Goal: Book appointment/travel/reservation

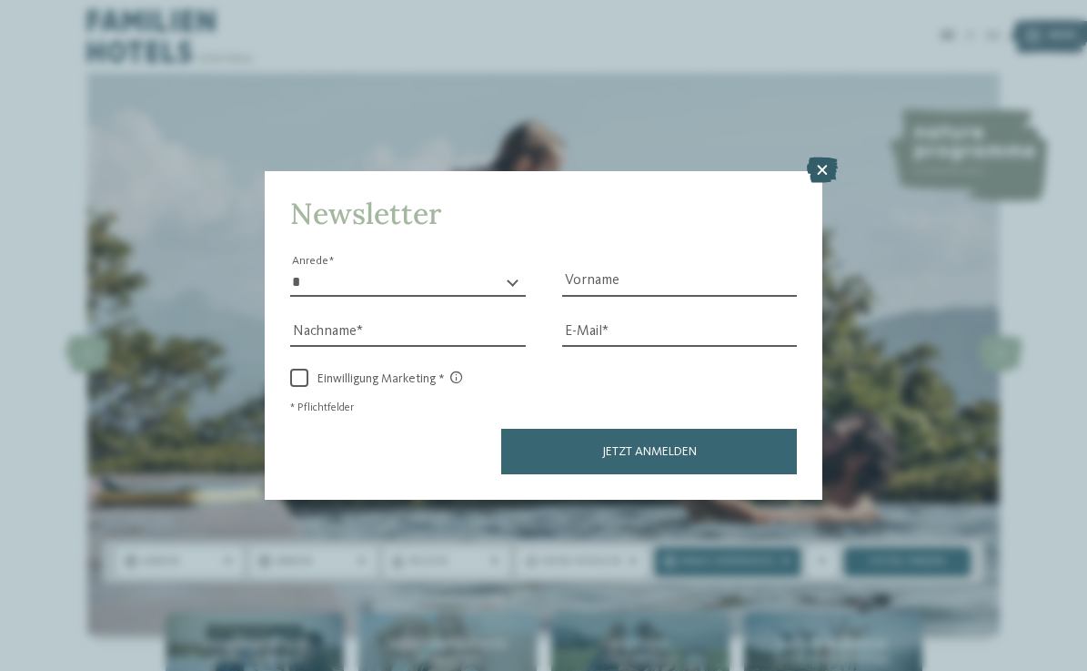
click at [823, 157] on icon at bounding box center [822, 169] width 31 height 25
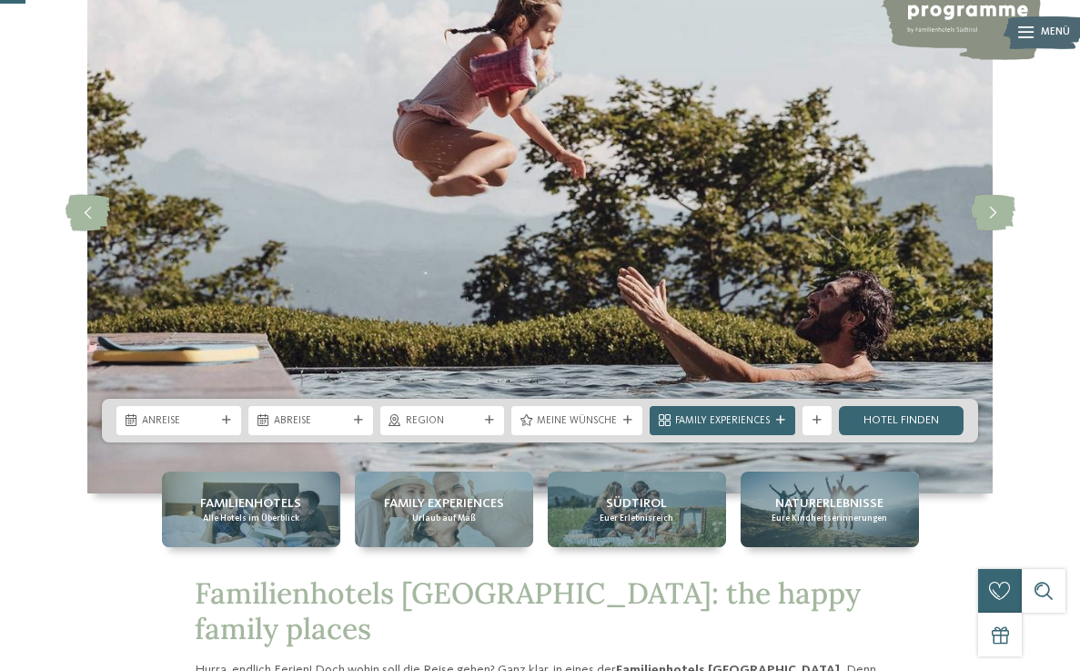
scroll to position [152, 0]
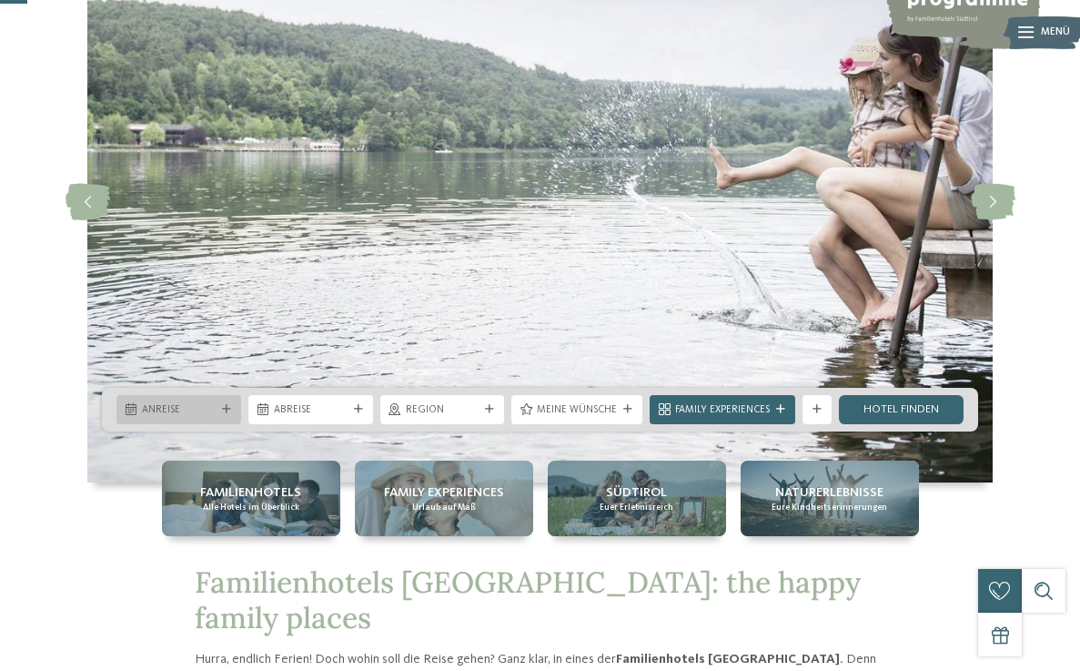
click at [222, 410] on icon at bounding box center [226, 409] width 9 height 9
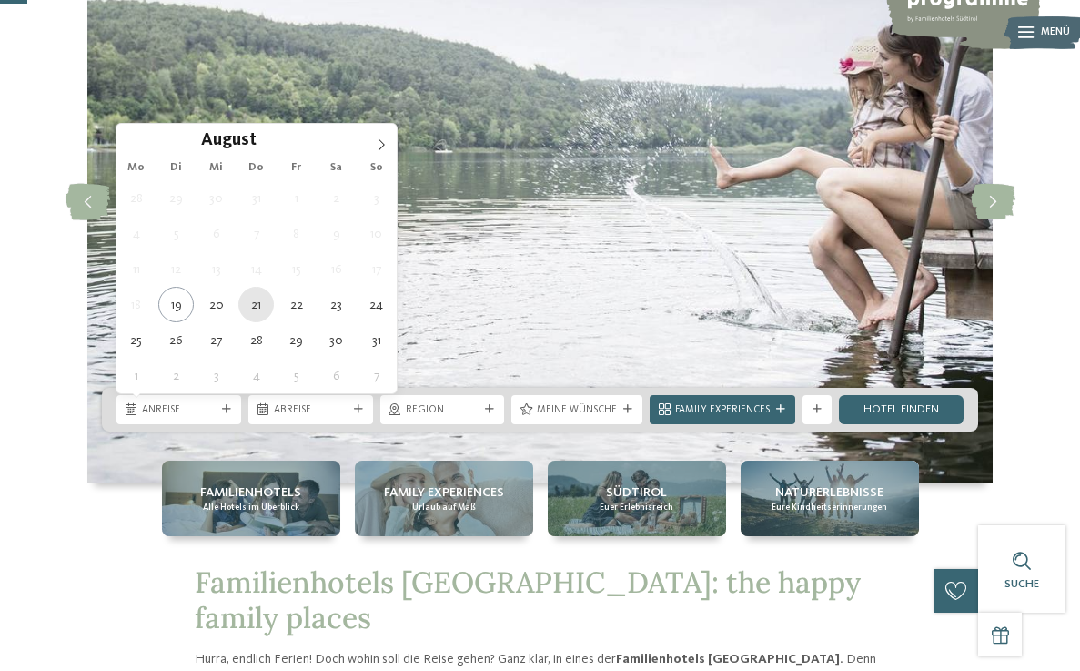
type div "21.08.2025"
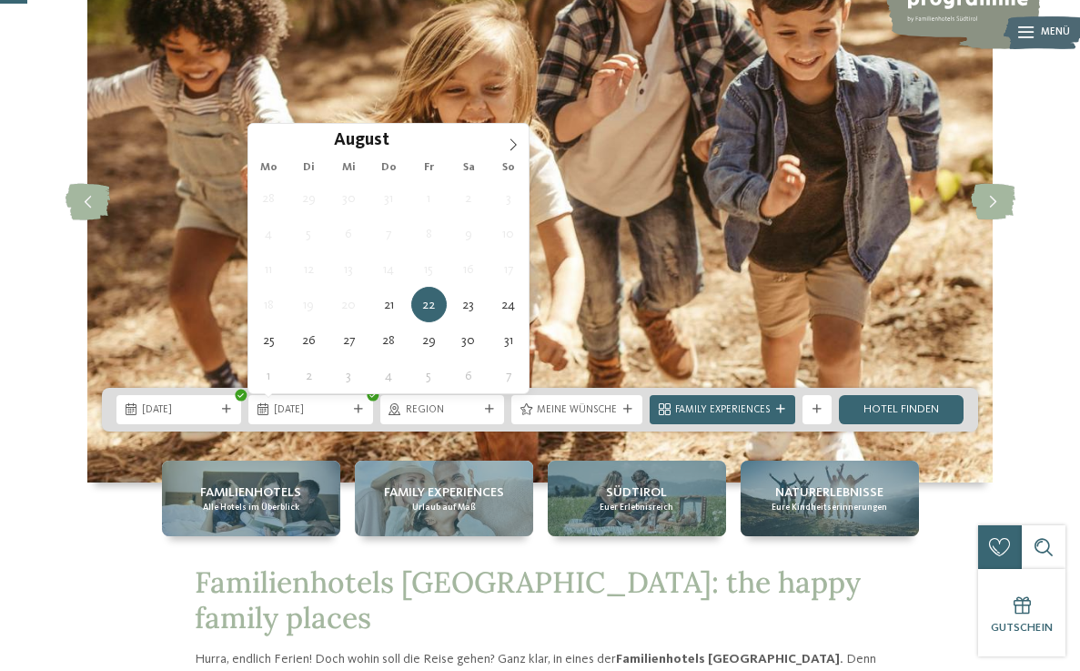
type div "[DATE]"
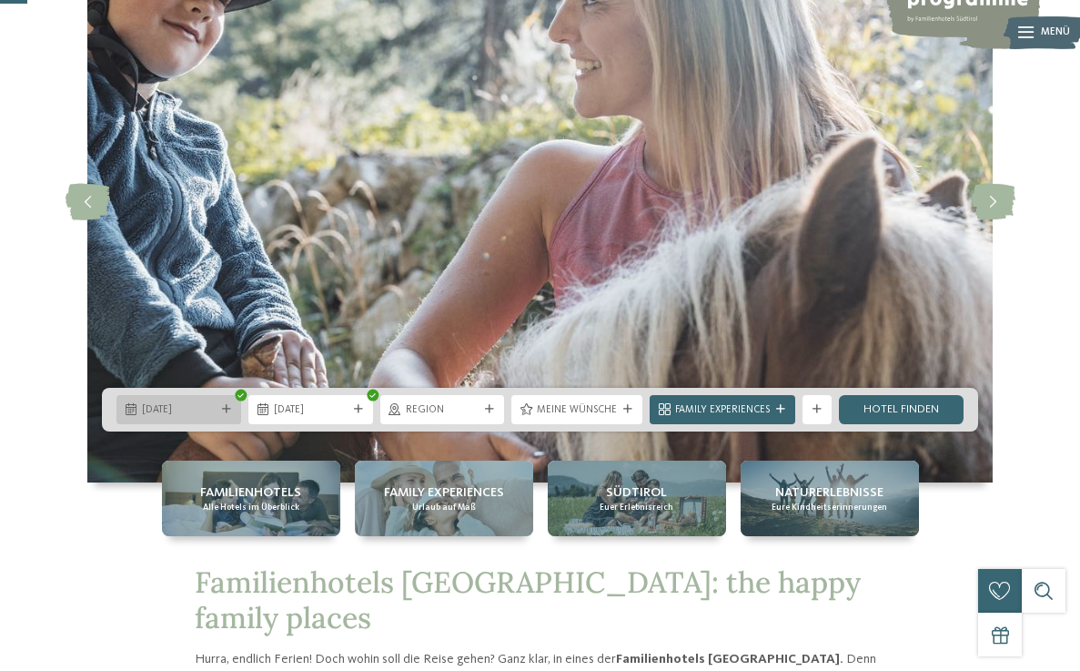
click at [209, 413] on span "21.08.2025" at bounding box center [179, 410] width 74 height 15
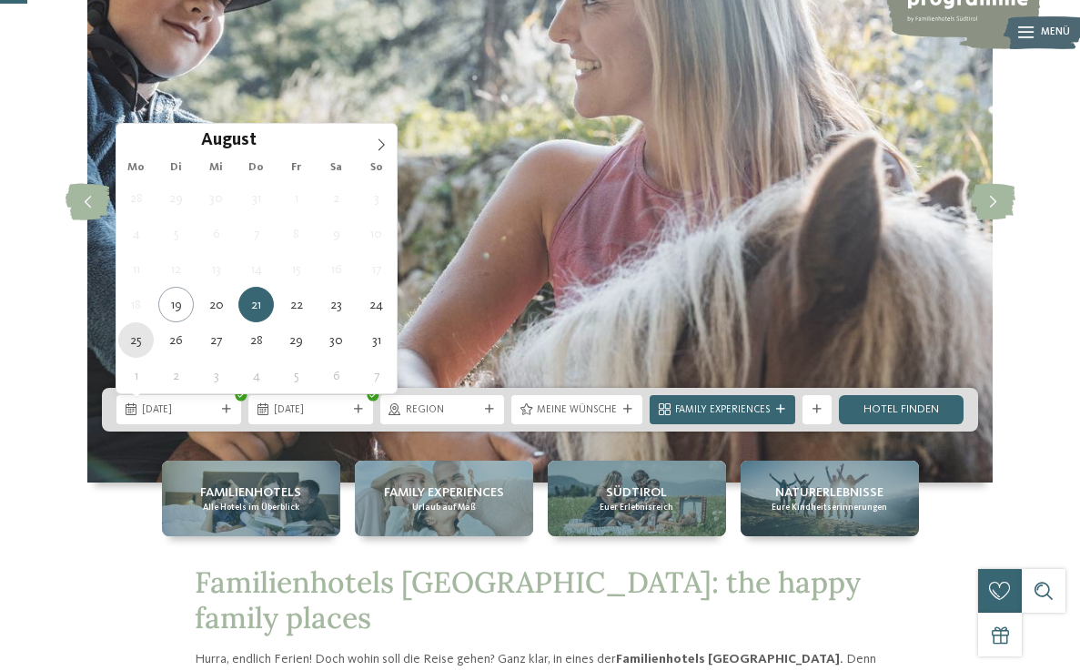
type div "[DATE]"
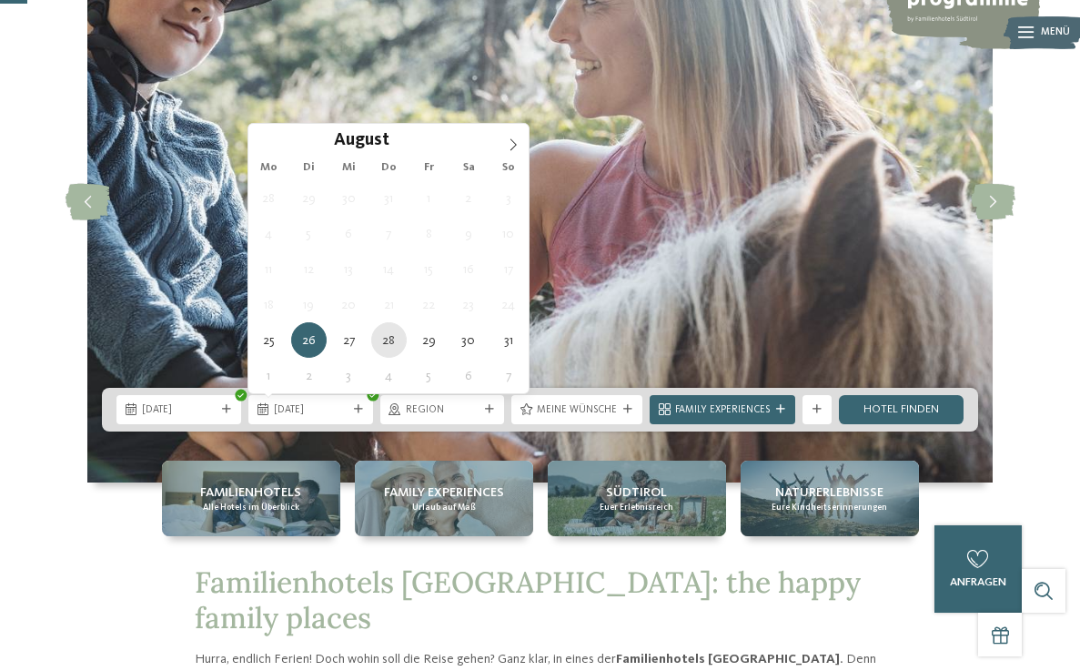
type div "[DATE]"
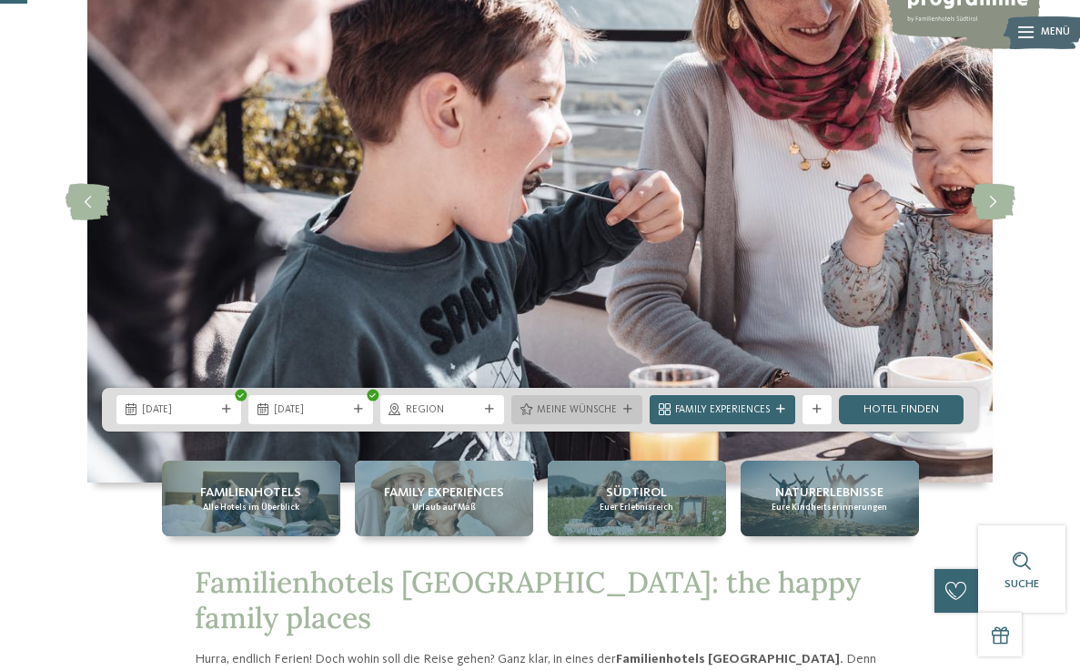
click at [630, 409] on icon at bounding box center [627, 409] width 9 height 9
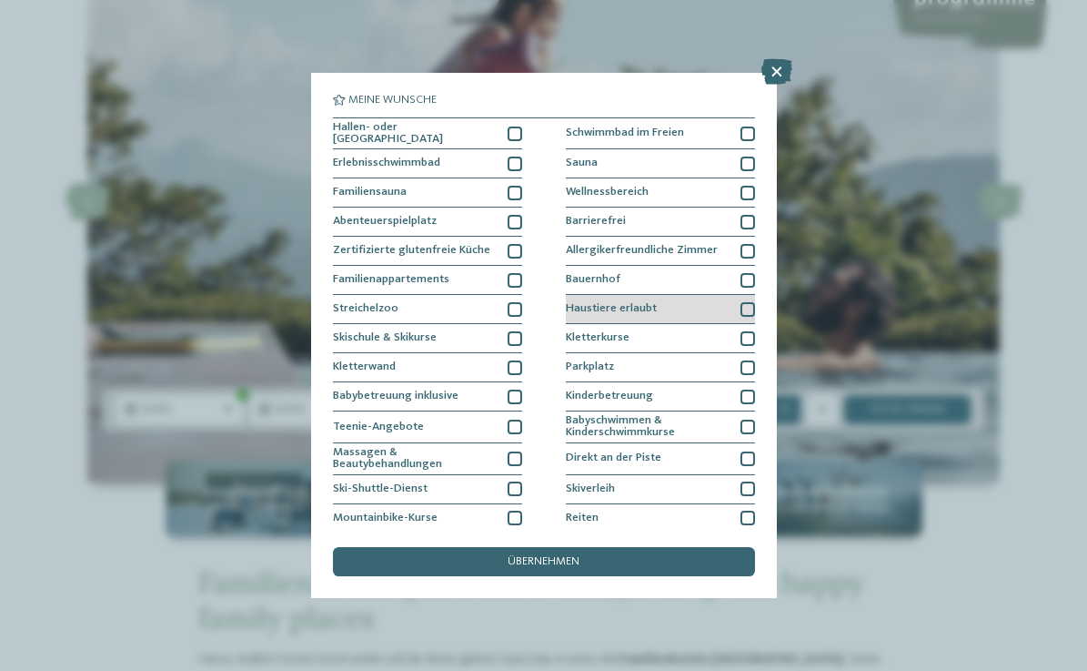
click at [734, 307] on div "Haustiere erlaubt" at bounding box center [660, 309] width 189 height 29
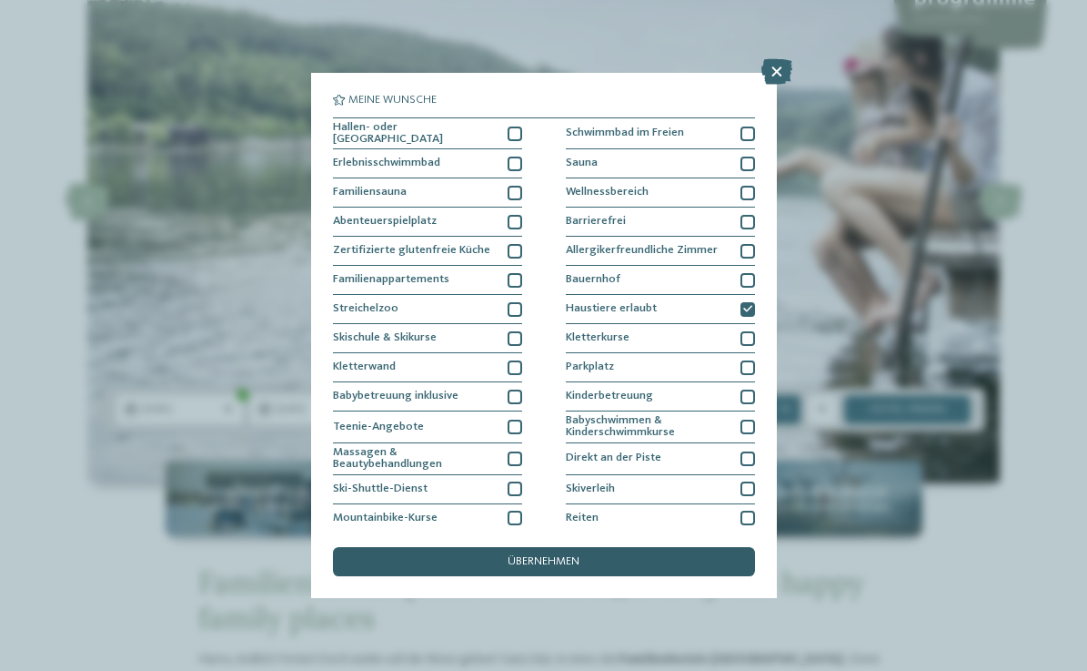
click at [588, 547] on div "übernehmen" at bounding box center [544, 561] width 422 height 29
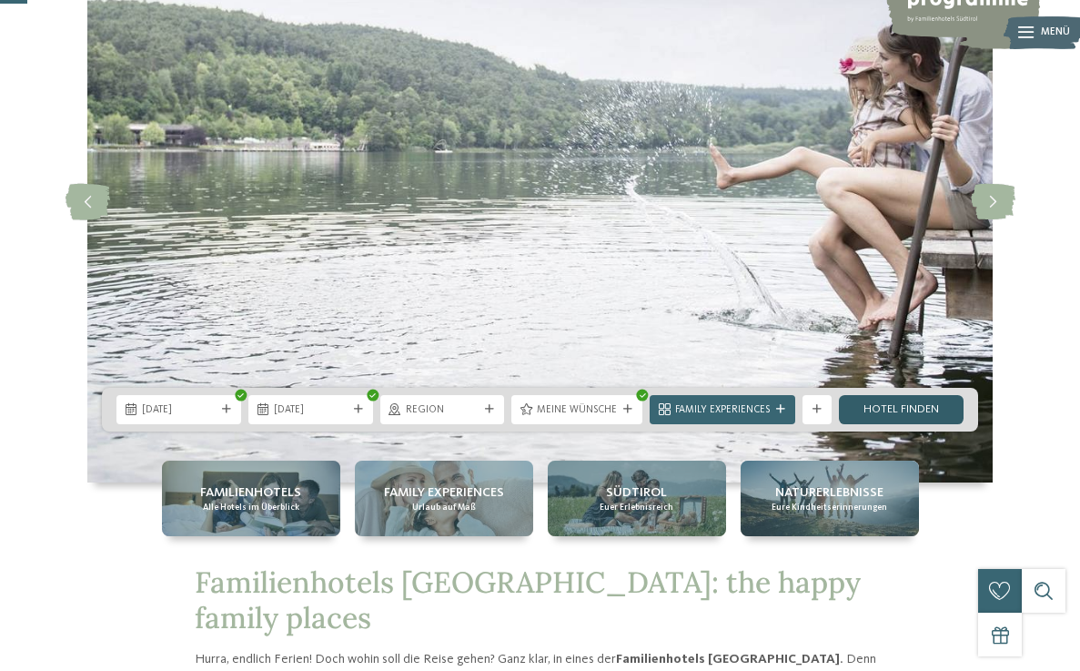
click at [917, 413] on link "Hotel finden" at bounding box center [901, 409] width 125 height 29
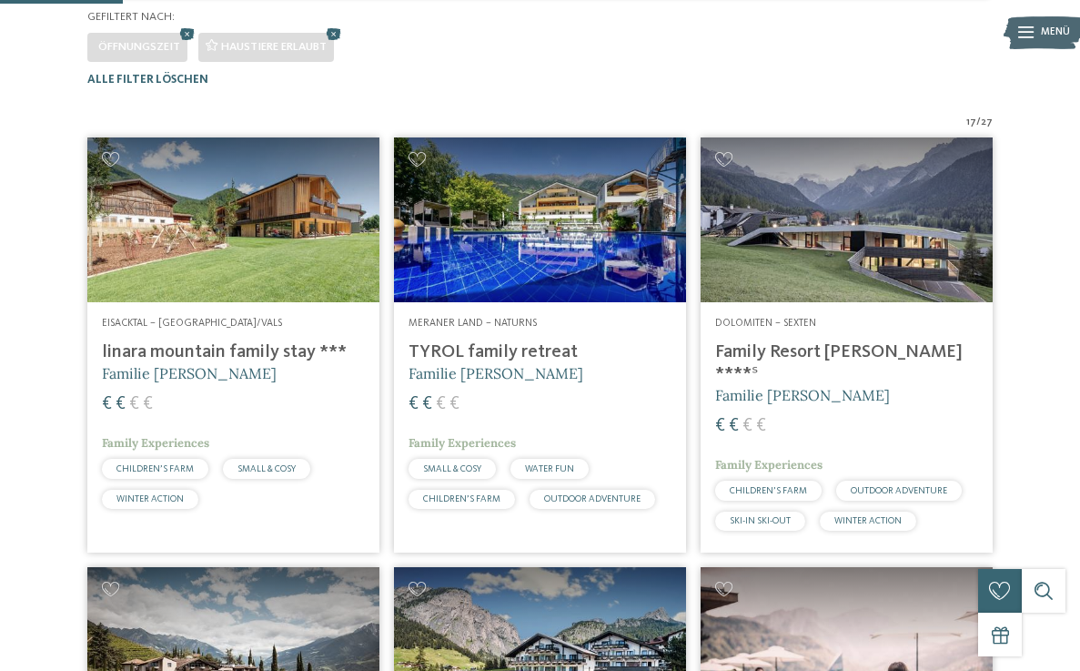
scroll to position [379, 0]
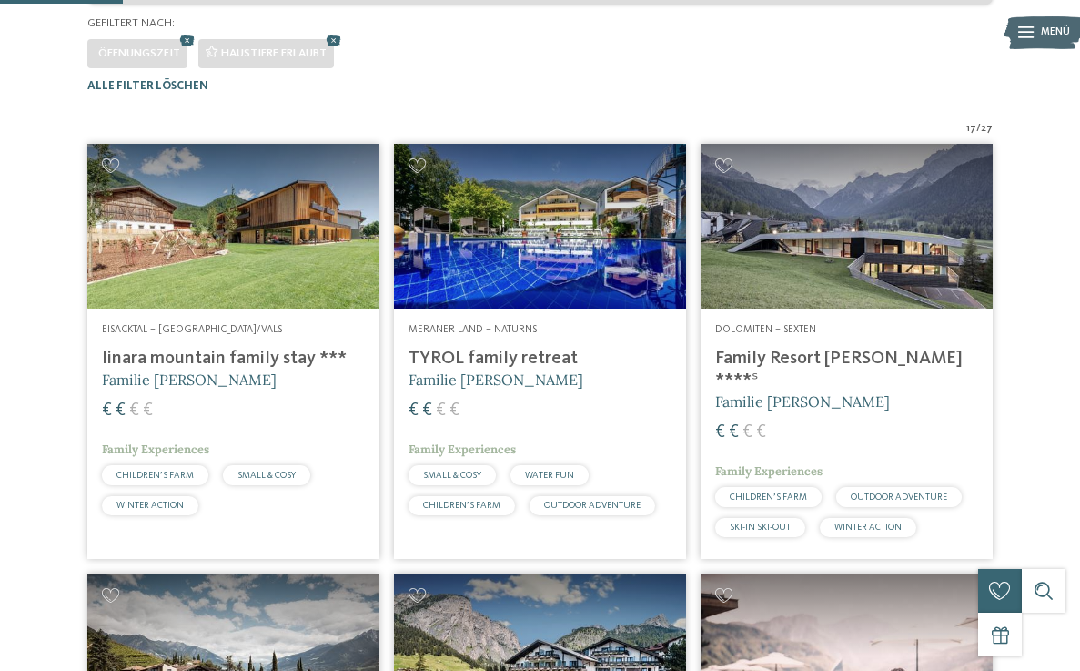
click at [241, 369] on h4 "linara mountain family stay ***" at bounding box center [233, 359] width 263 height 22
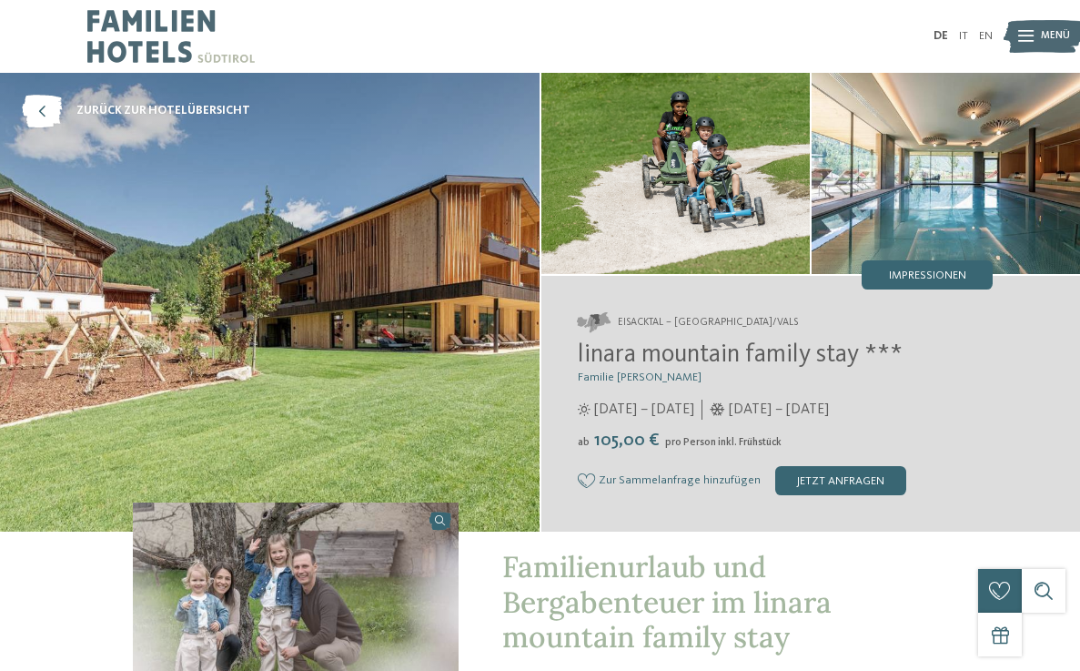
click at [767, 354] on span "linara mountain family stay ***" at bounding box center [740, 354] width 325 height 25
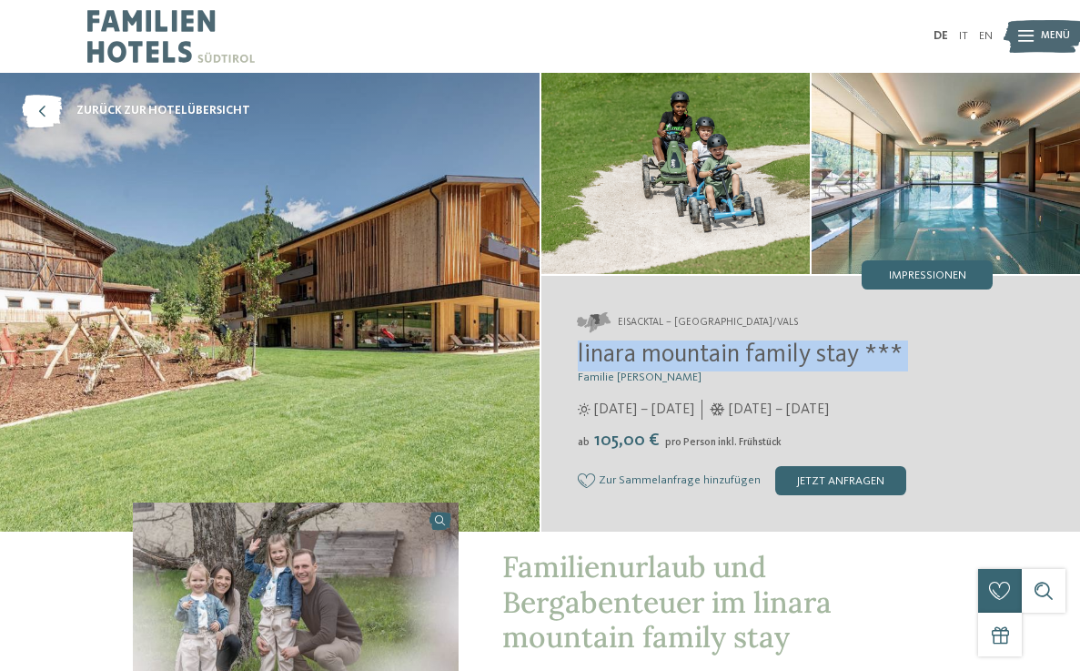
click at [767, 354] on span "linara mountain family stay ***" at bounding box center [740, 354] width 325 height 25
copy div "linara mountain family stay ***"
click at [358, 268] on img at bounding box center [270, 302] width 540 height 459
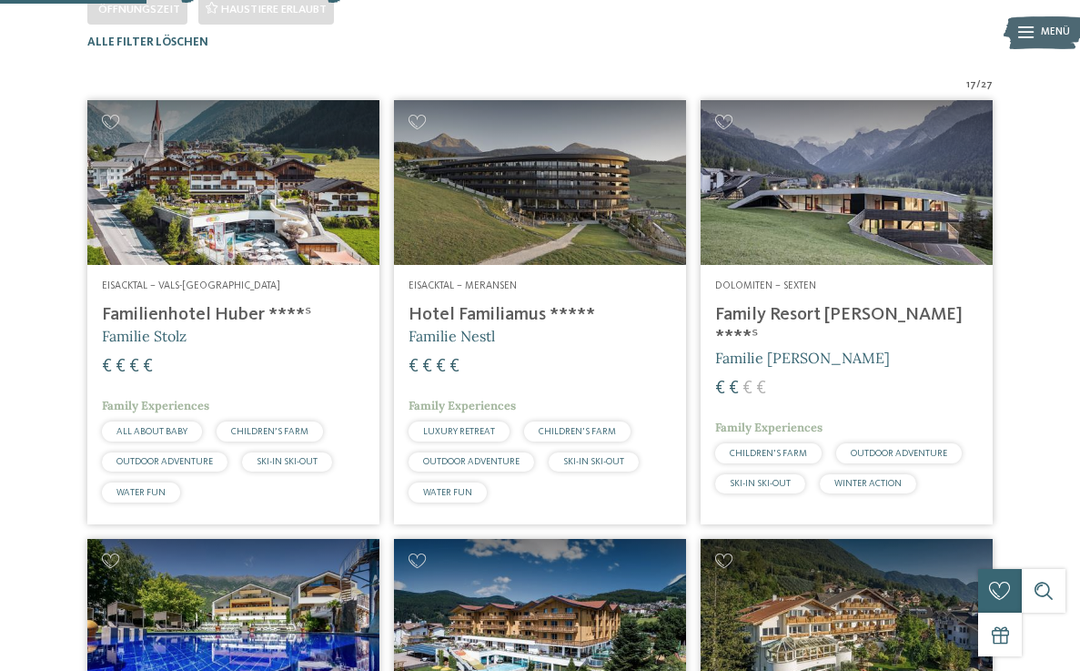
scroll to position [450, 0]
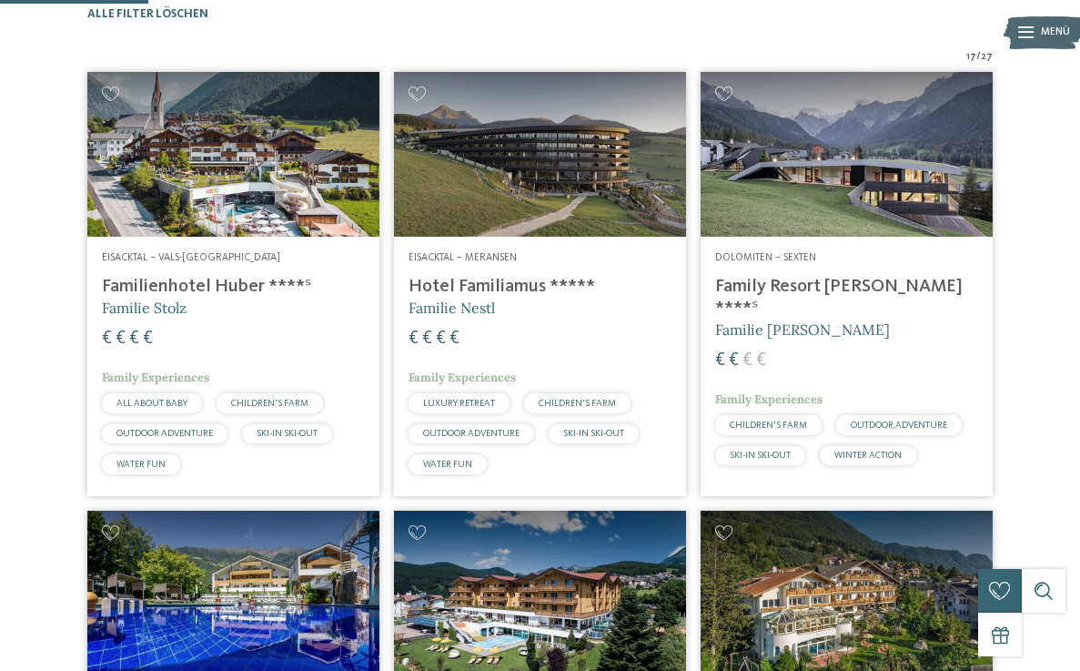
click at [926, 228] on img at bounding box center [847, 154] width 292 height 164
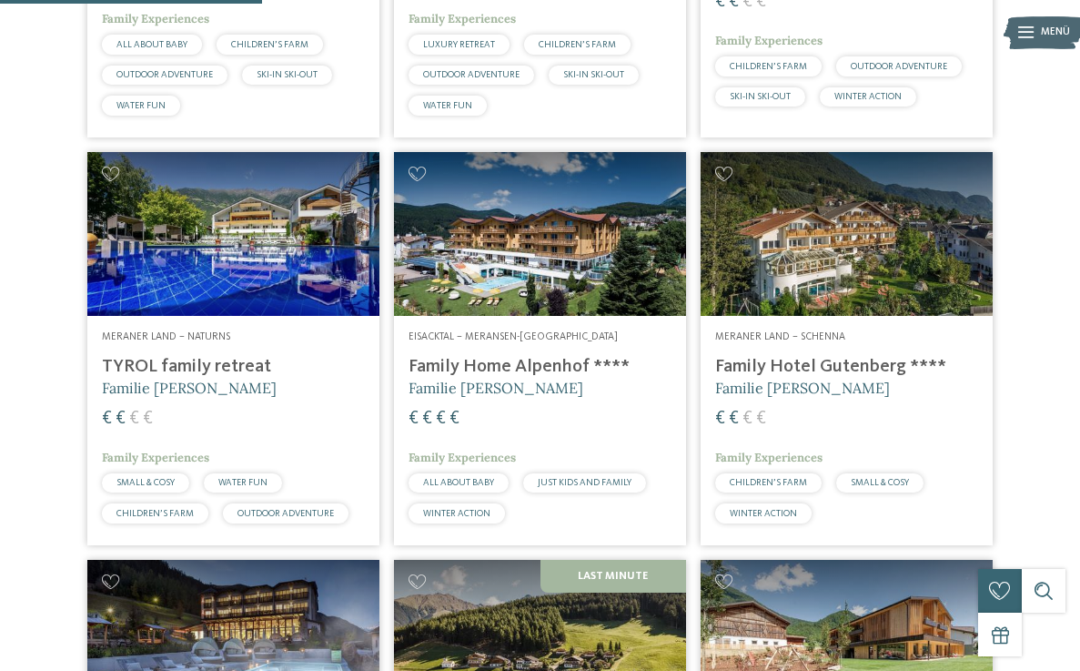
scroll to position [812, 0]
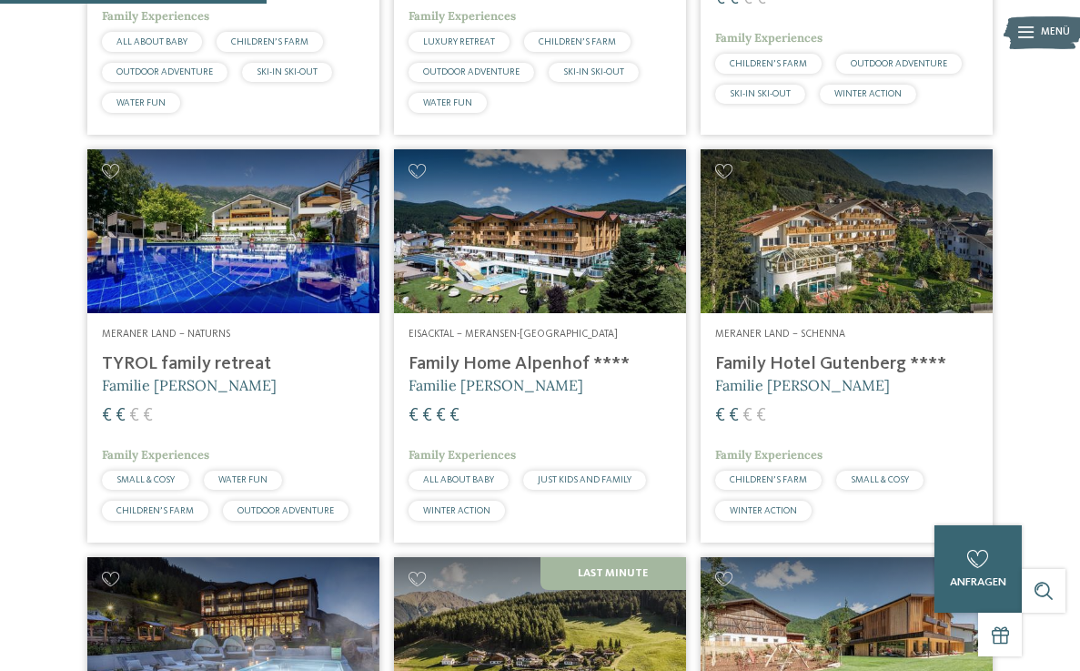
click at [207, 313] on img at bounding box center [233, 231] width 292 height 164
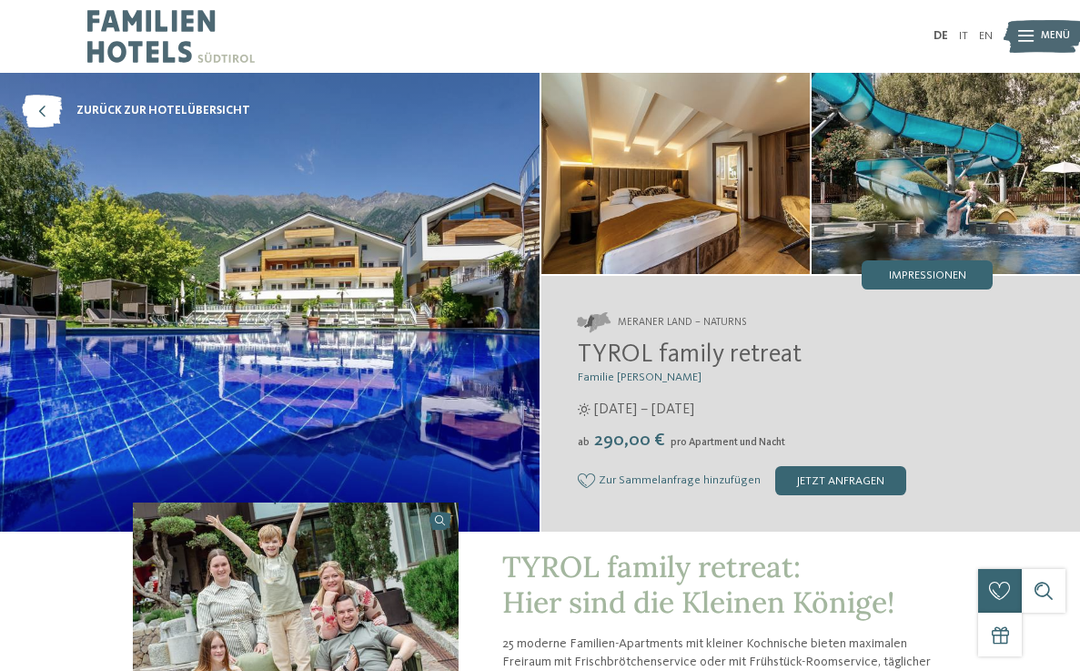
drag, startPoint x: 802, startPoint y: 351, endPoint x: 560, endPoint y: 346, distance: 242.1
click at [560, 346] on div "Meraner Land – Naturns TYROL family retreat Familie Brunner ab" at bounding box center [811, 404] width 540 height 256
copy span "TYROL family retreat"
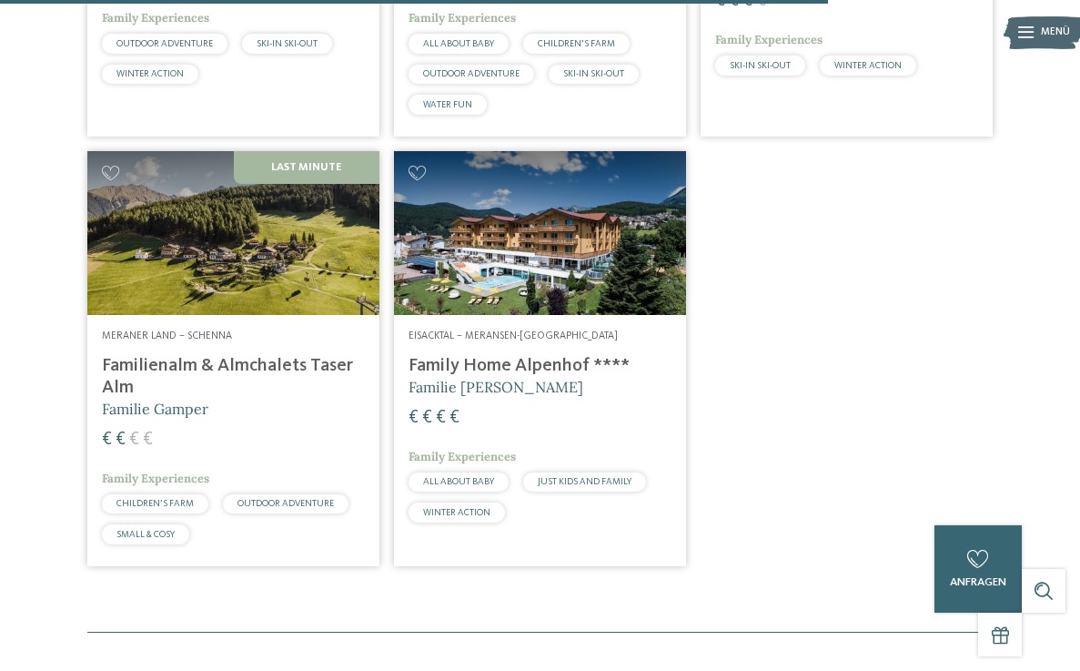
scroll to position [2544, 0]
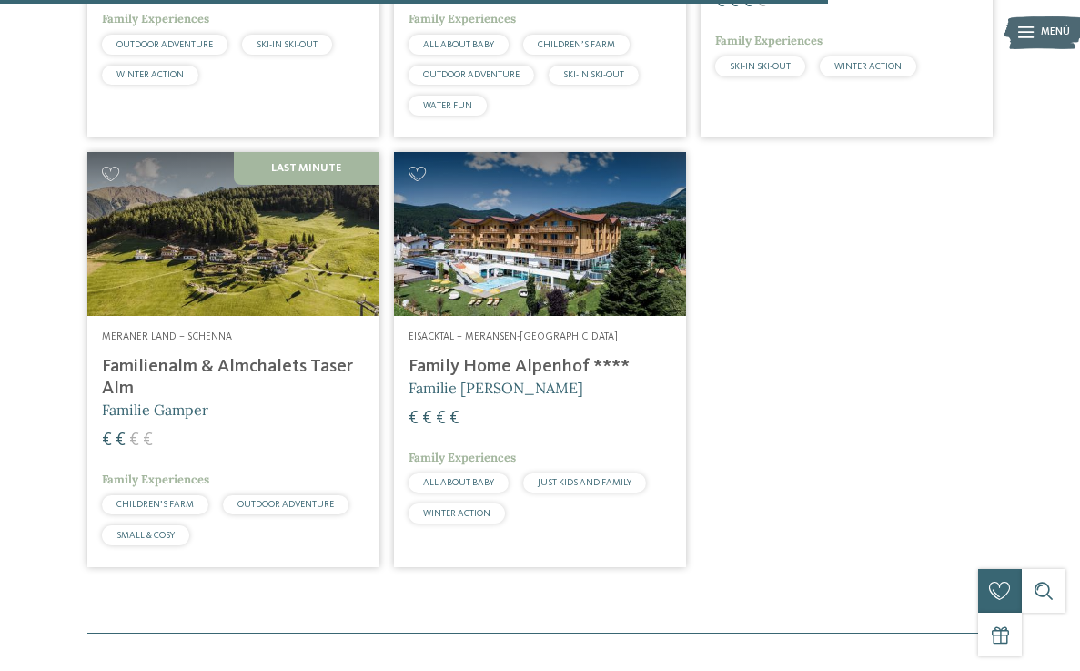
click at [246, 385] on h4 "Familienalm & Almchalets Taser Alm" at bounding box center [233, 378] width 263 height 44
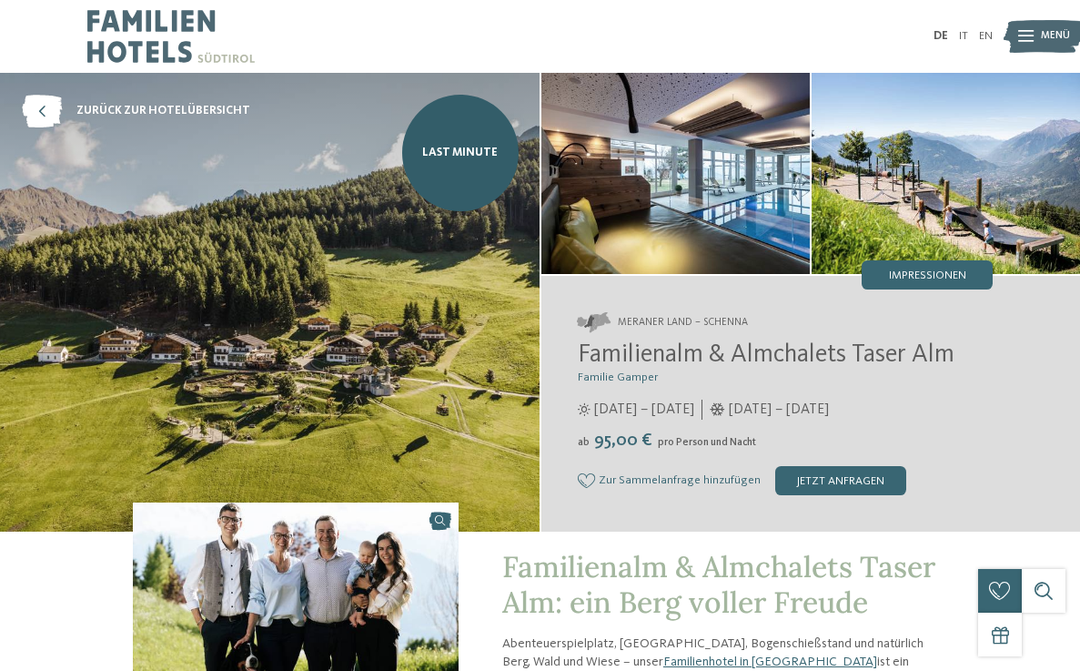
click at [658, 357] on span "Familienalm & Almchalets Taser Alm" at bounding box center [766, 354] width 377 height 25
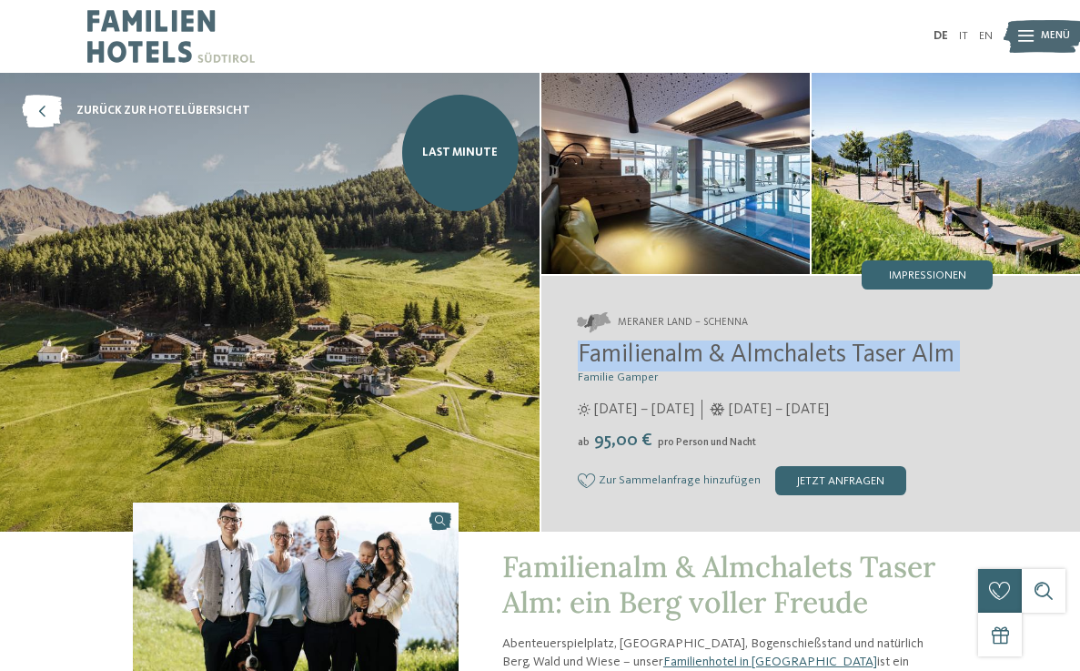
click at [658, 357] on span "Familienalm & Almchalets Taser Alm" at bounding box center [766, 354] width 377 height 25
copy div "Familienalm & Almchalets Taser Alm"
